Goal: Contribute content: Add original content to the website for others to see

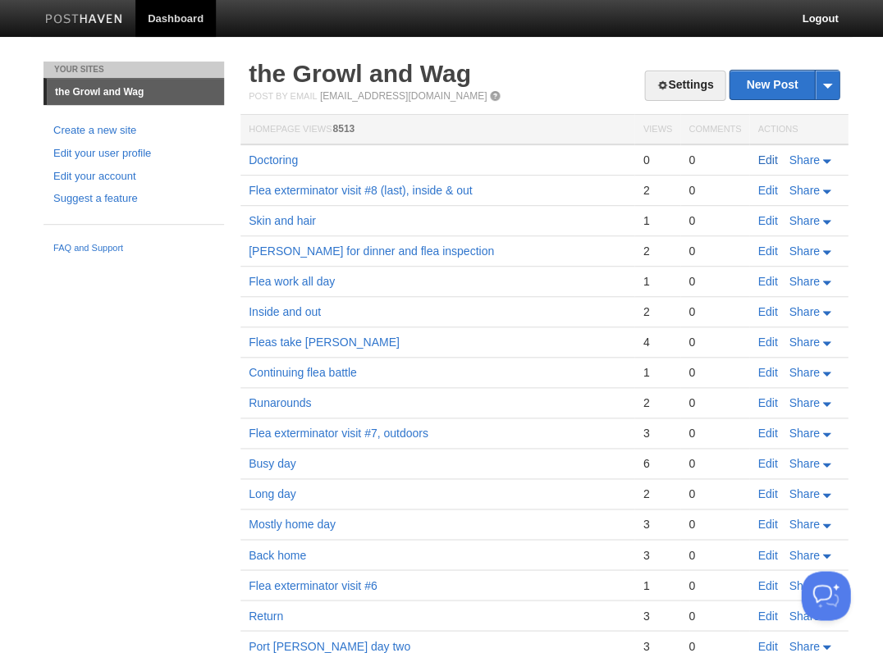
click at [769, 157] on link "Edit" at bounding box center [768, 159] width 20 height 13
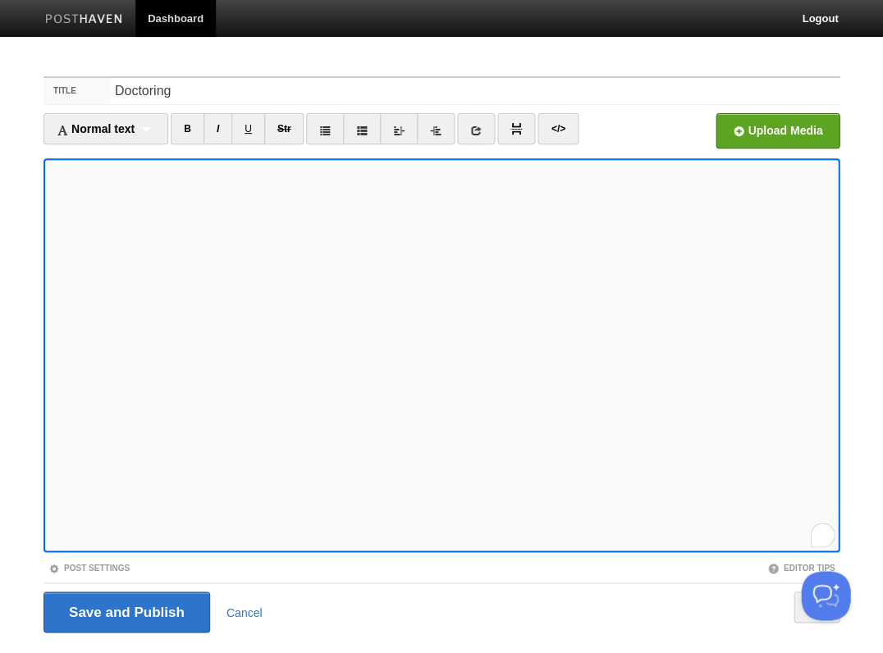
scroll to position [39, 0]
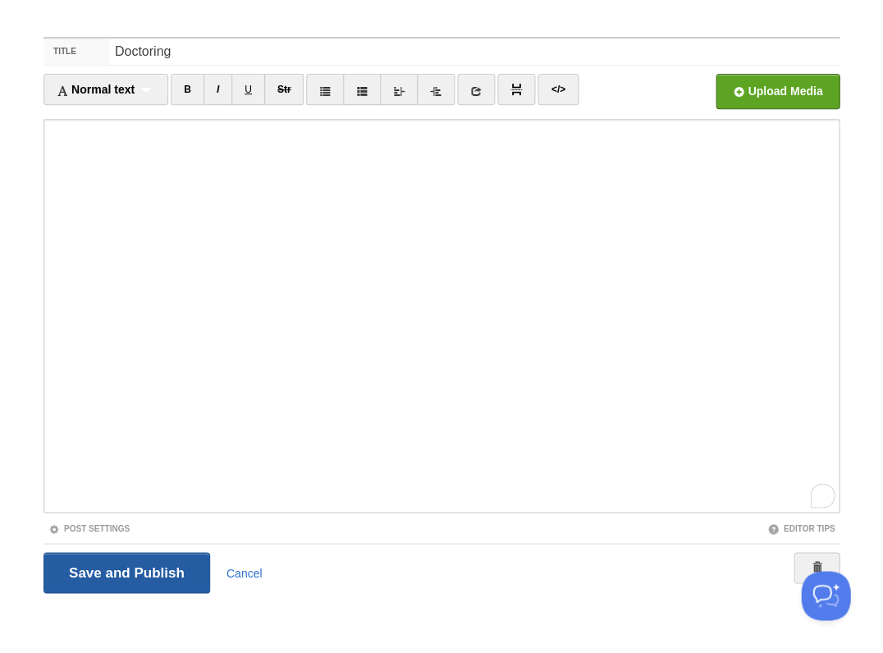
click at [144, 577] on input "Save and Publish" at bounding box center [127, 572] width 167 height 41
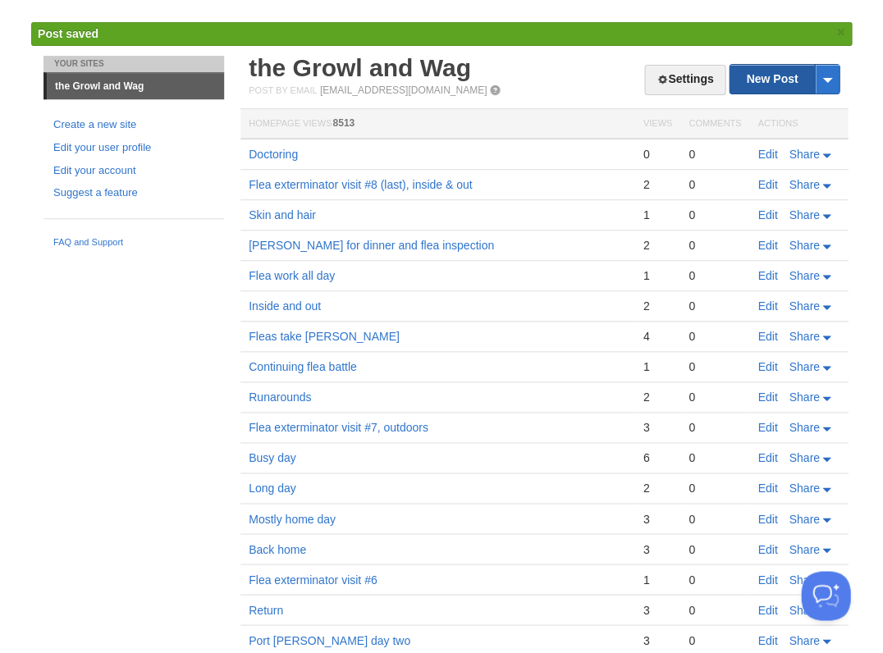
click at [762, 71] on link "New Post" at bounding box center [784, 79] width 109 height 29
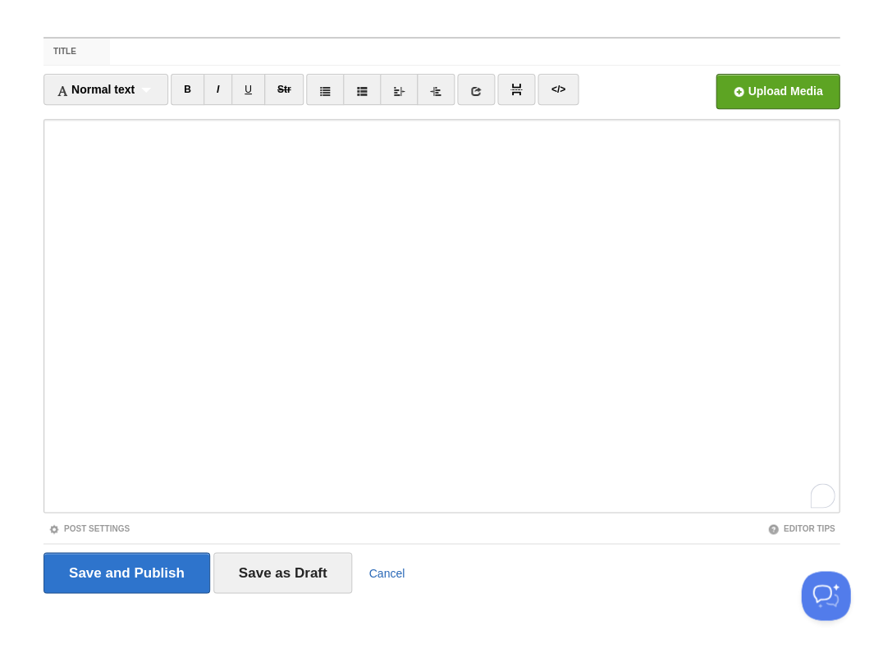
click at [387, 574] on link "Cancel" at bounding box center [387, 572] width 36 height 13
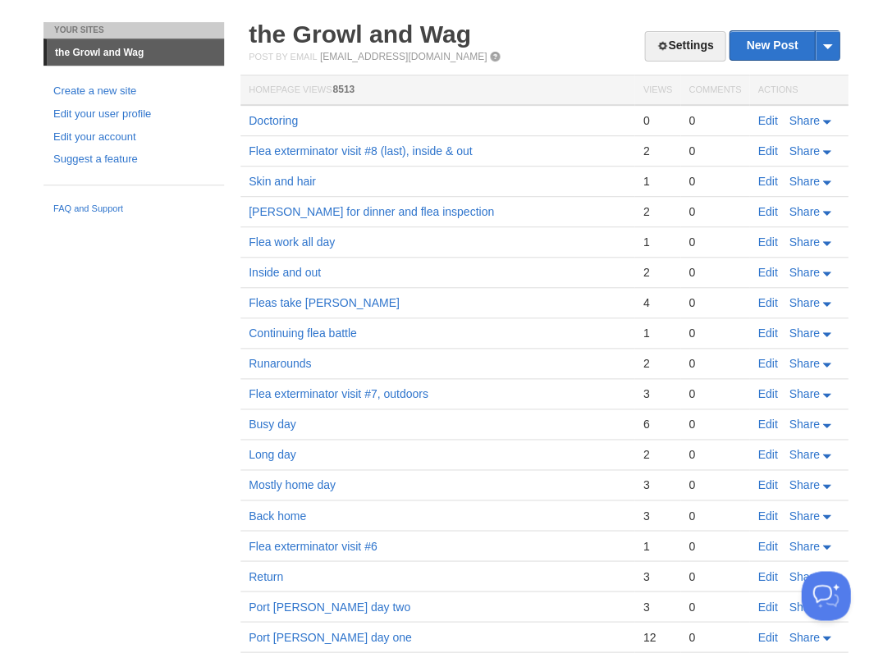
click at [762, 121] on link "Edit" at bounding box center [768, 120] width 20 height 13
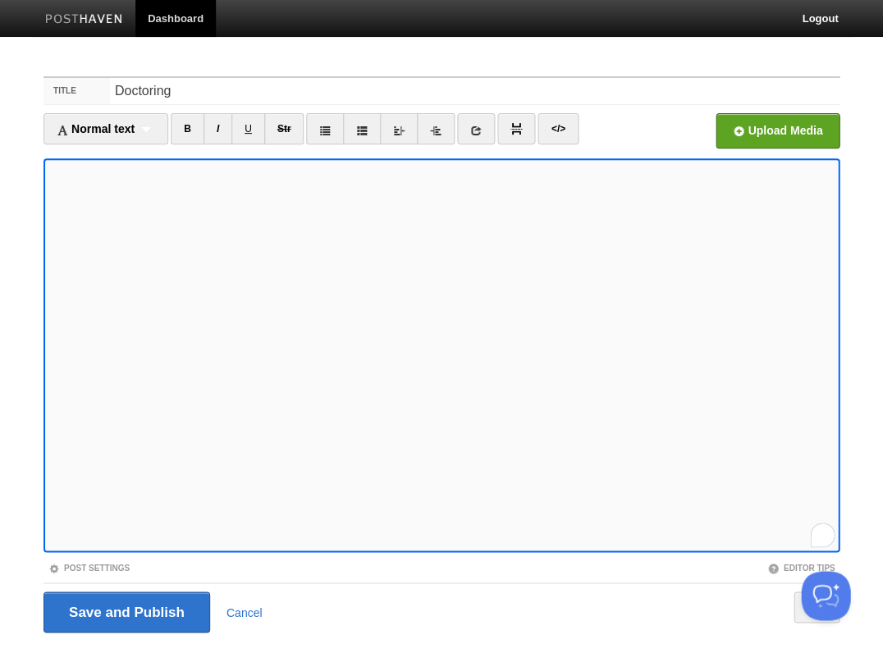
scroll to position [575, 0]
click at [125, 611] on input "Save and Publish" at bounding box center [127, 612] width 167 height 41
